Goal: Information Seeking & Learning: Understand process/instructions

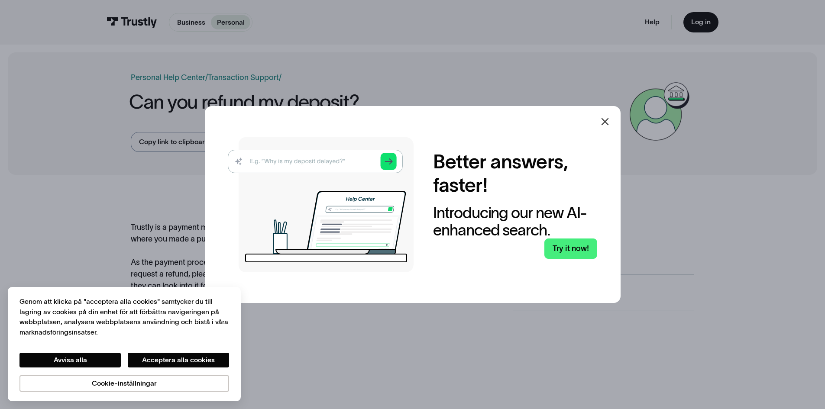
click at [604, 125] on icon at bounding box center [605, 122] width 10 height 10
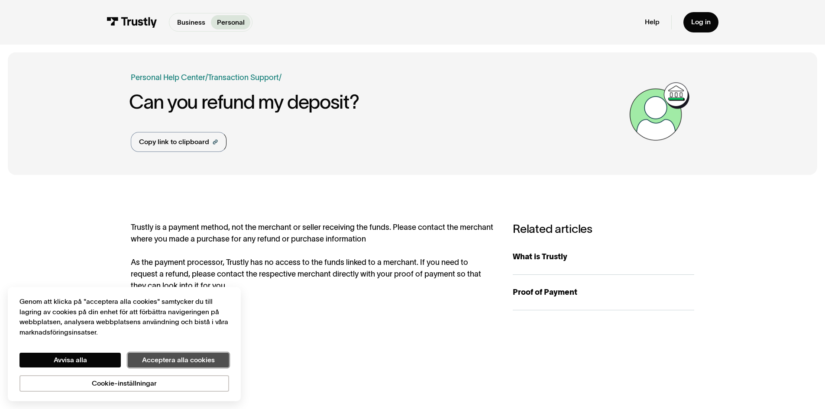
click at [139, 357] on button "Acceptera alla cookies" at bounding box center [178, 360] width 101 height 15
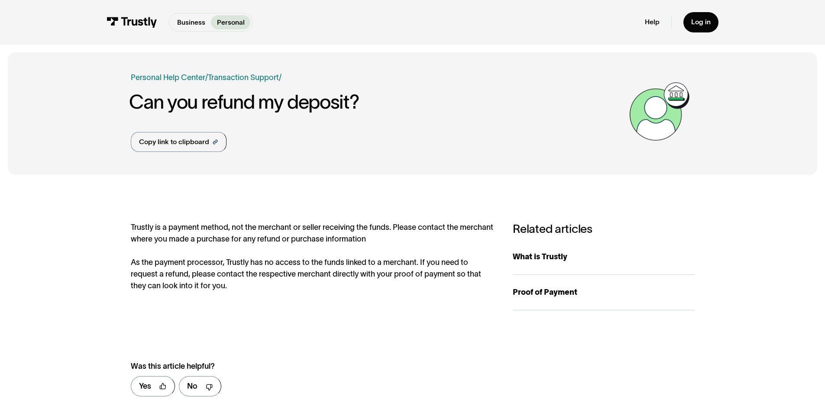
scroll to position [43, 0]
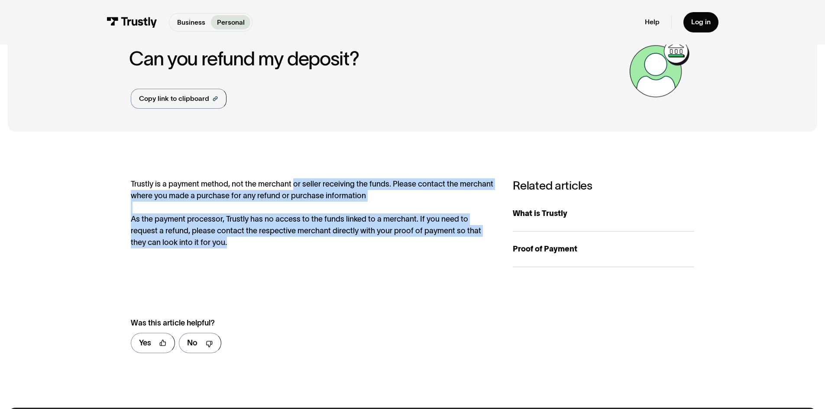
drag, startPoint x: 293, startPoint y: 185, endPoint x: 334, endPoint y: 257, distance: 82.9
click at [334, 257] on div "Trustly is a payment method, not the merchant or seller receiving the funds. Pl…" at bounding box center [312, 222] width 363 height 89
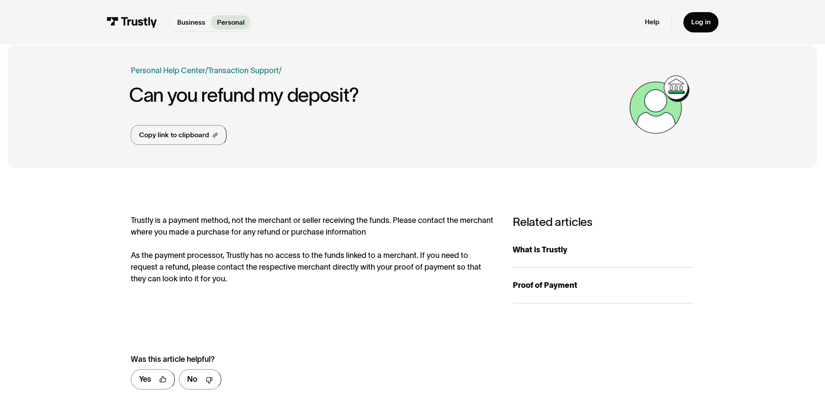
scroll to position [0, 0]
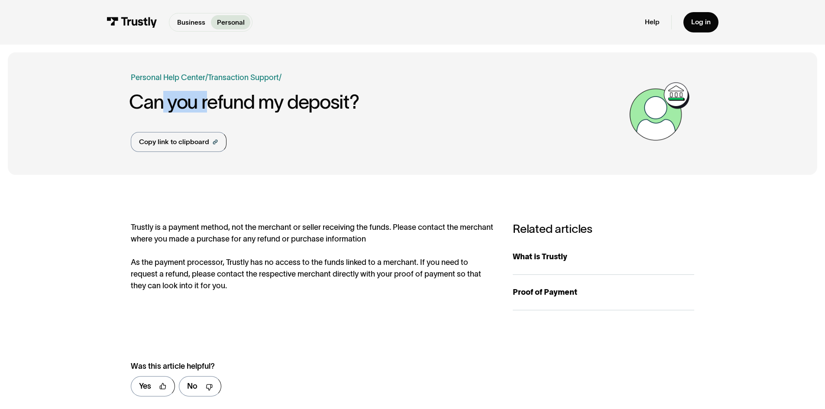
drag, startPoint x: 158, startPoint y: 102, endPoint x: 227, endPoint y: 102, distance: 68.9
click at [226, 102] on h1 "Can you refund my deposit?" at bounding box center [377, 101] width 496 height 21
click at [227, 102] on h1 "Can you refund my deposit?" at bounding box center [377, 101] width 496 height 21
